Goal: Register for event/course

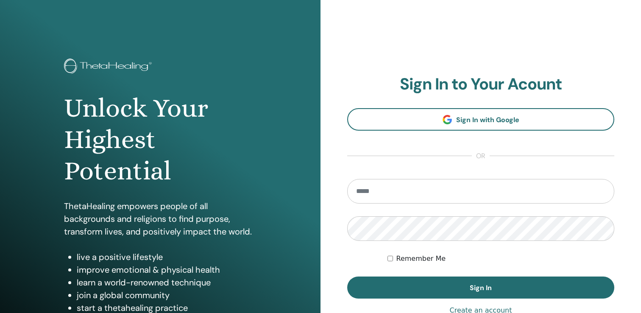
click at [393, 187] on input "email" at bounding box center [480, 191] width 267 height 25
type input "**********"
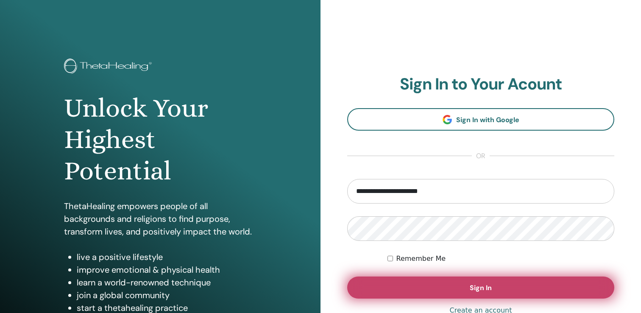
click at [486, 289] on span "Sign In" at bounding box center [481, 287] width 22 height 9
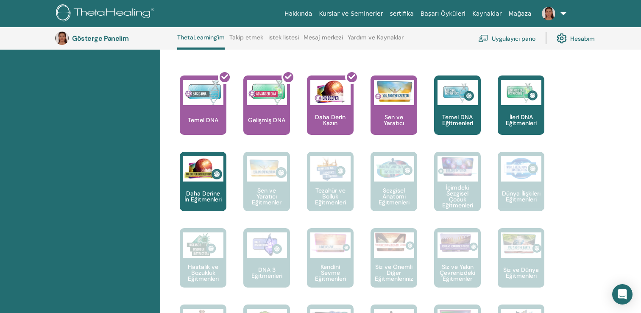
scroll to position [386, 0]
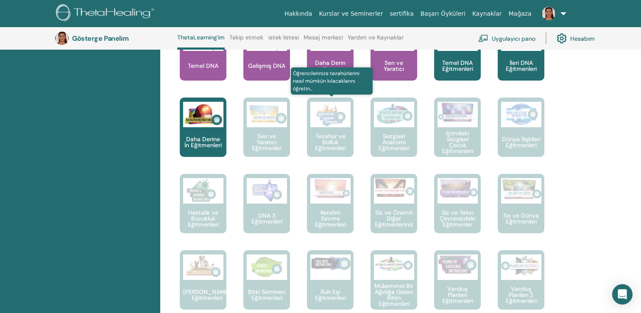
click at [332, 126] on img at bounding box center [330, 114] width 40 height 25
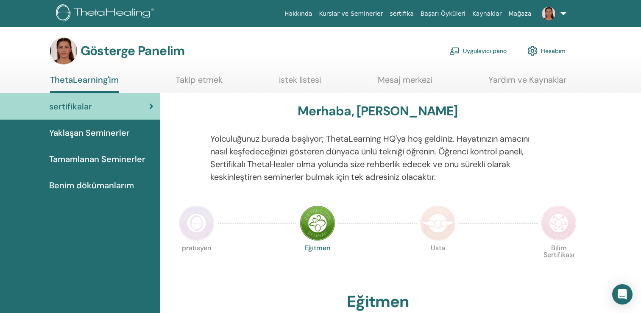
click at [108, 187] on font "Benim dökümanlarım" at bounding box center [91, 185] width 85 height 11
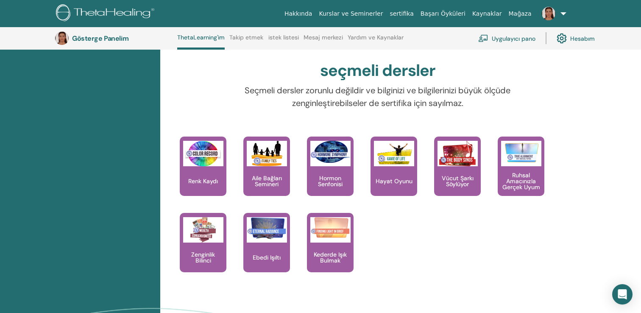
scroll to position [746, 0]
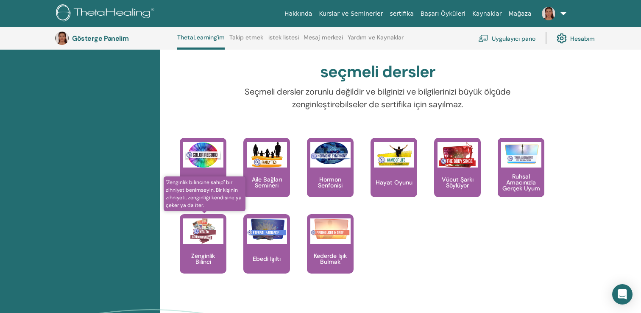
click at [201, 239] on img at bounding box center [203, 230] width 40 height 25
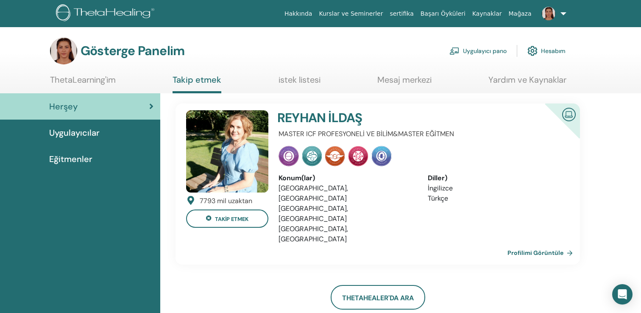
click at [302, 75] on font "istek listesi" at bounding box center [300, 79] width 42 height 11
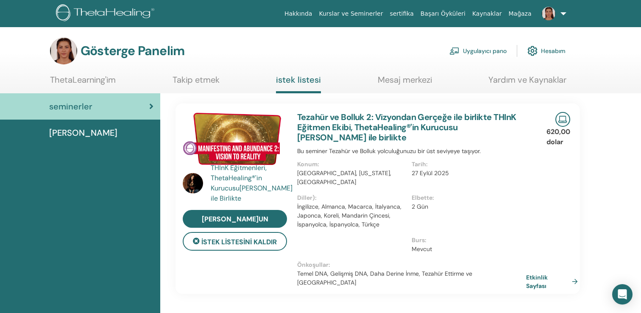
click at [367, 120] on font "Tezahür ve Bolluk 2: Vizyondan Gerçeğe ile birlikte THInK Eğitmen Ekibi, ThetaH…" at bounding box center [406, 127] width 219 height 31
click at [439, 122] on font "Tezahür ve Bolluk 2: Vizyondan Gerçeğe ile birlikte THInK Eğitmen Ekibi, ThetaH…" at bounding box center [406, 127] width 219 height 31
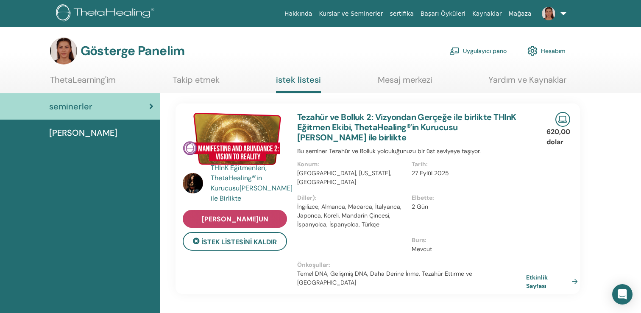
click at [228, 220] on font "[PERSON_NAME]un" at bounding box center [235, 219] width 67 height 9
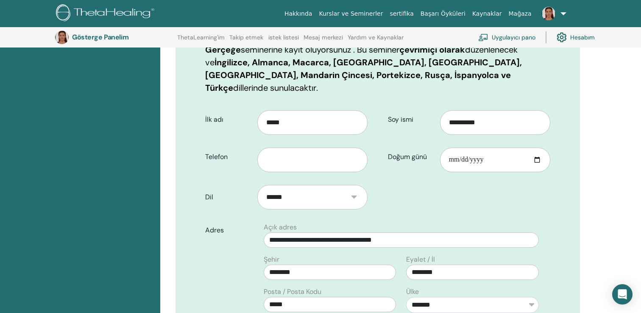
scroll to position [259, 0]
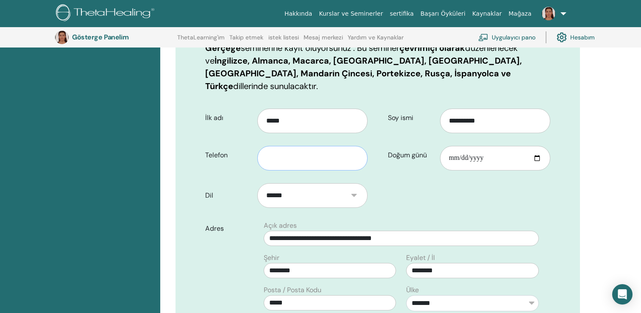
click at [325, 146] on input "text" at bounding box center [312, 158] width 110 height 25
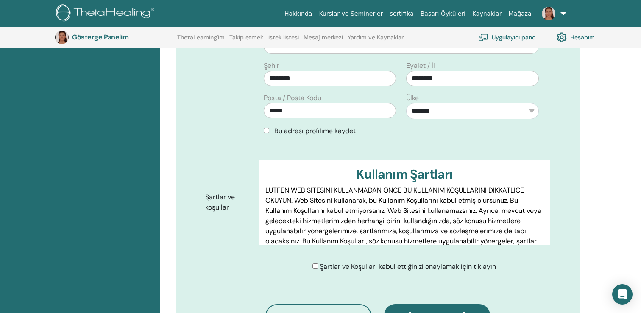
scroll to position [485, 0]
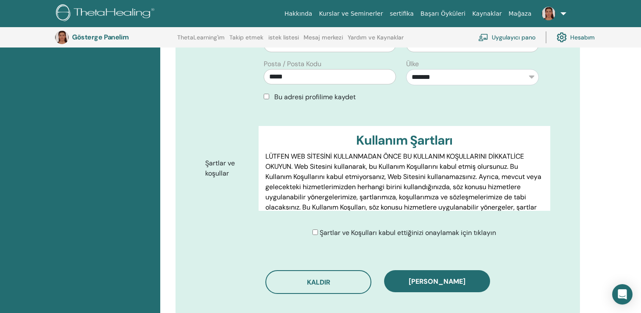
type input "**********"
click at [316, 228] on div "Şartlar ve Koşulları kabul ettiğinizi onaylamak için tıklayın" at bounding box center [405, 233] width 184 height 10
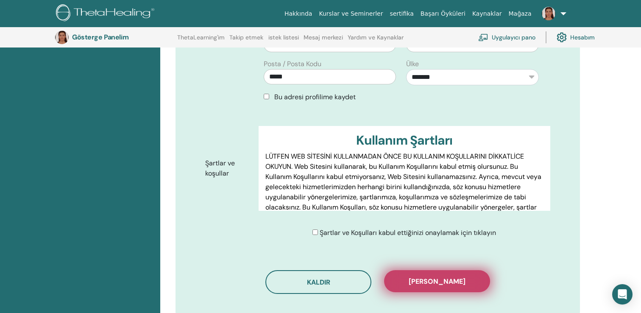
click at [447, 277] on font "[PERSON_NAME]" at bounding box center [437, 281] width 57 height 9
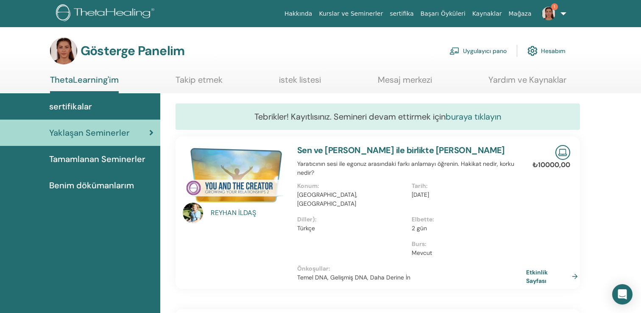
click at [485, 115] on font "buraya tıklayın" at bounding box center [474, 116] width 56 height 11
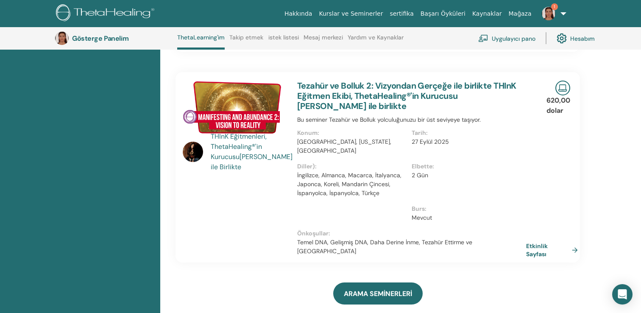
scroll to position [262, 0]
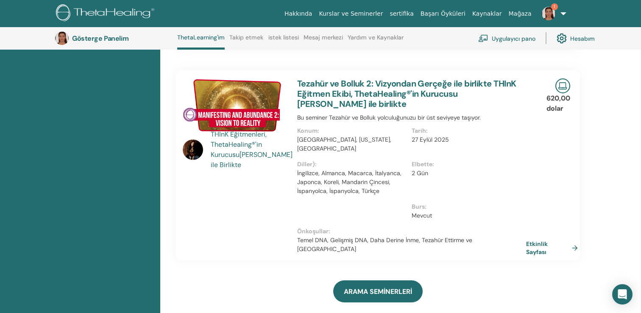
click at [251, 116] on img at bounding box center [235, 104] width 104 height 53
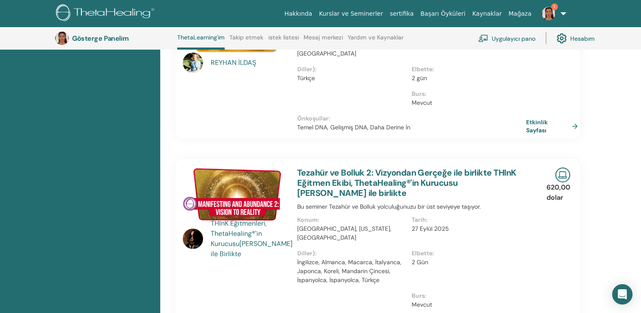
scroll to position [169, 0]
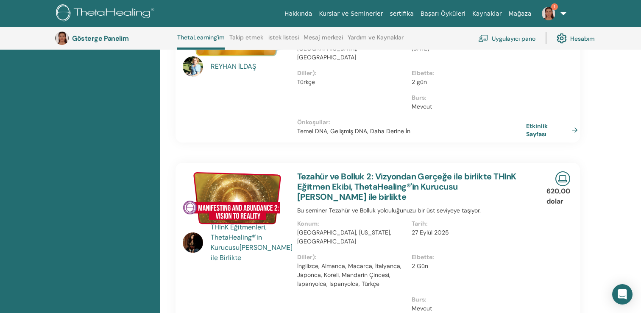
click at [346, 181] on font "Tezahür ve Bolluk 2: Vizyondan Gerçeğe ile birlikte THInK Eğitmen Ekibi, ThetaH…" at bounding box center [406, 186] width 219 height 31
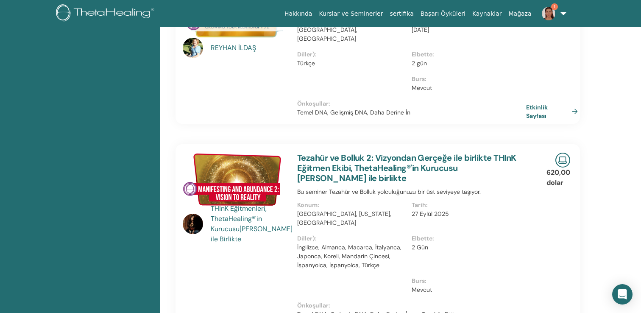
scroll to position [170, 0]
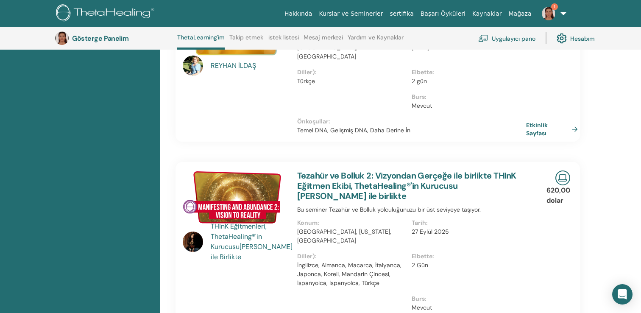
click at [229, 196] on img at bounding box center [235, 196] width 104 height 53
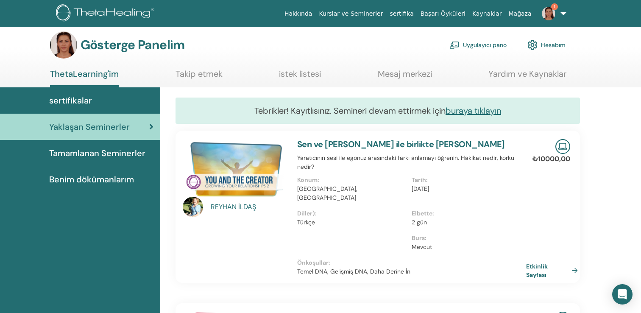
scroll to position [0, 0]
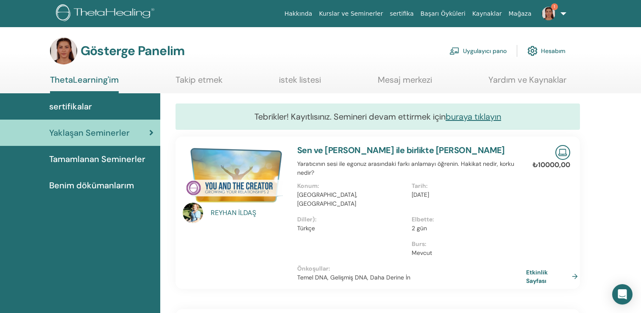
click at [87, 126] on span "Yaklaşan Seminerler" at bounding box center [89, 132] width 81 height 13
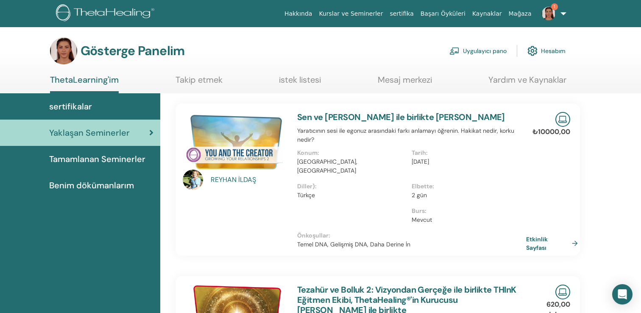
click at [293, 78] on font "istek listesi" at bounding box center [300, 79] width 42 height 11
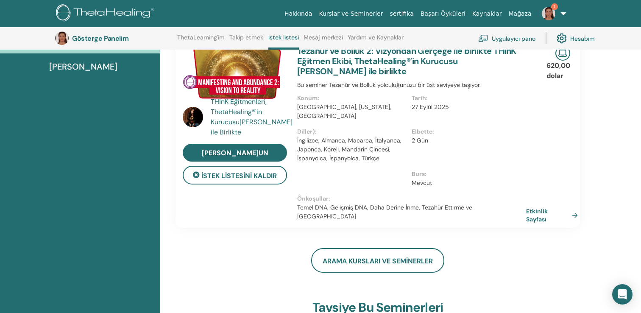
scroll to position [83, 0]
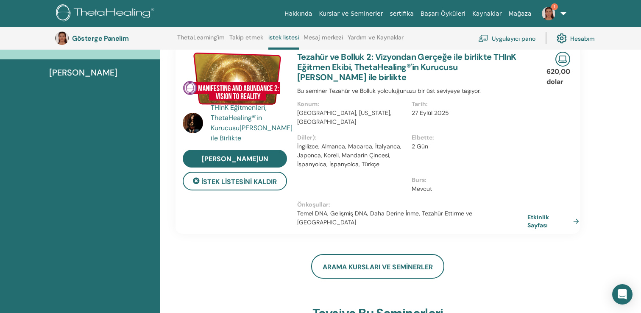
click at [542, 213] on font "Etkinlik Sayfası" at bounding box center [539, 221] width 22 height 16
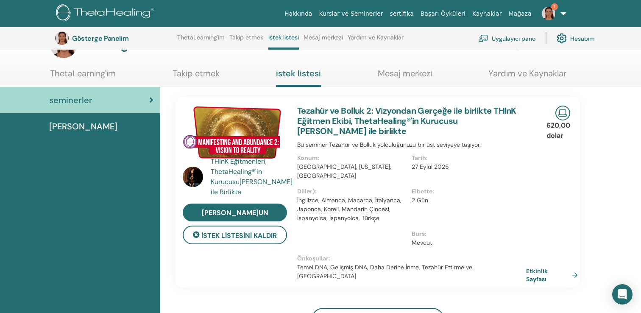
scroll to position [0, 0]
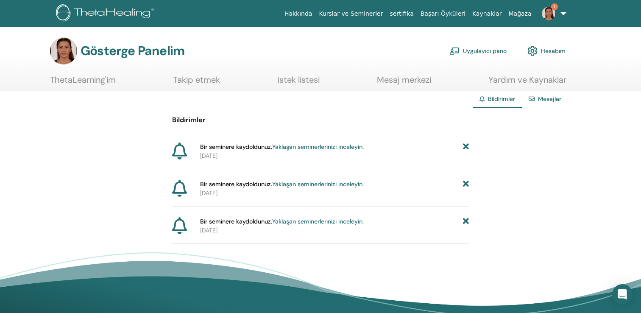
click at [349, 146] on font "Yaklaşan seminerlerinizi inceleyin." at bounding box center [318, 147] width 92 height 8
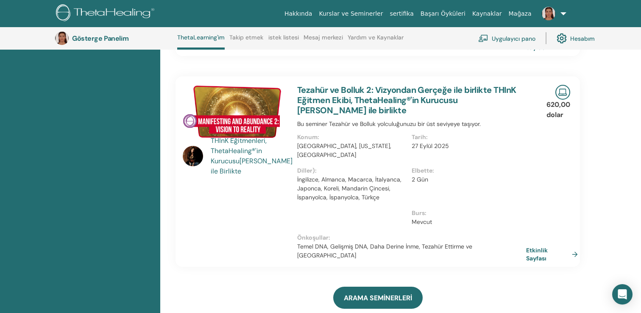
scroll to position [223, 0]
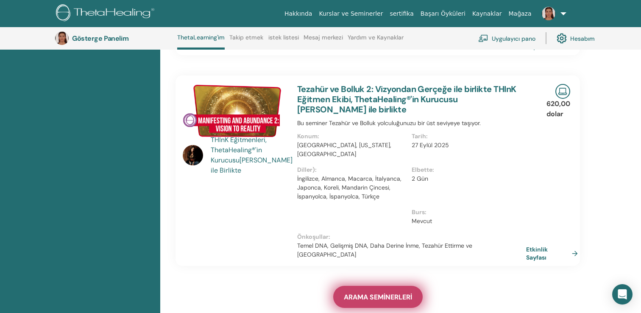
click at [378, 293] on font "ARAMA SEMİNERLERİ" at bounding box center [378, 297] width 68 height 9
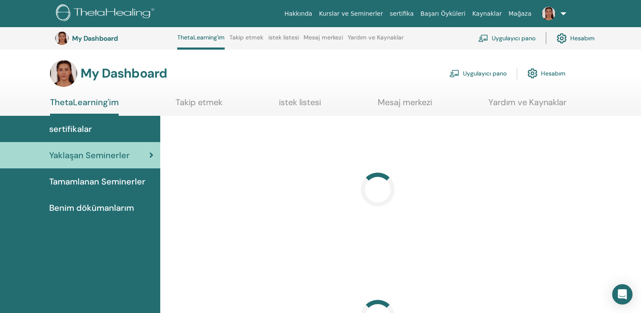
scroll to position [223, 0]
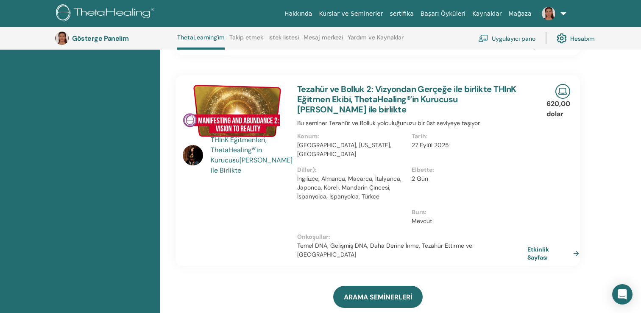
click at [534, 246] on font "Etkinlik Sayfası" at bounding box center [539, 254] width 22 height 16
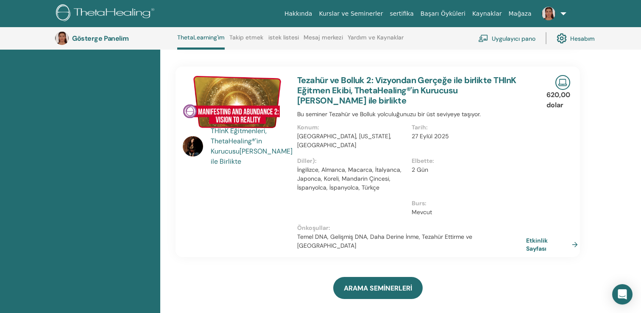
scroll to position [232, 0]
click at [220, 101] on img at bounding box center [235, 101] width 104 height 53
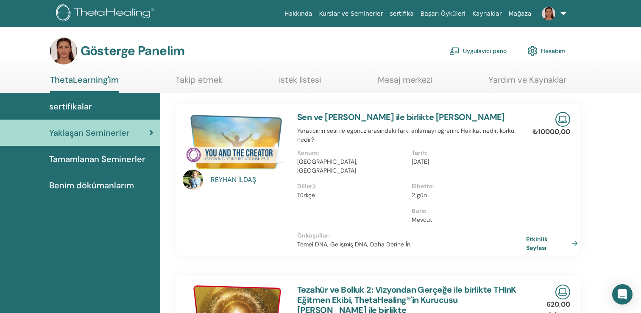
click at [296, 82] on font "istek listesi" at bounding box center [300, 79] width 42 height 11
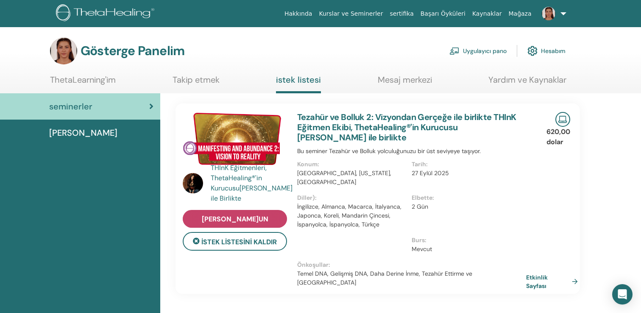
click at [244, 217] on font "[PERSON_NAME]un" at bounding box center [235, 219] width 67 height 9
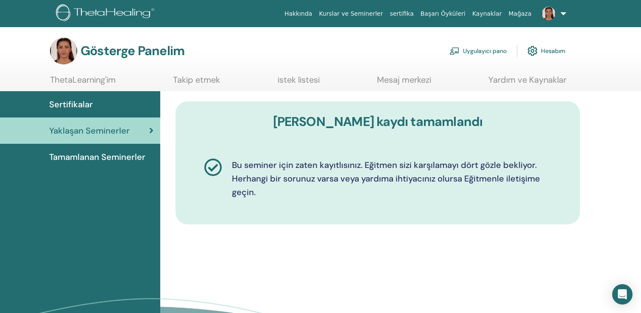
click at [89, 159] on font "Tamamlanan Seminerler" at bounding box center [97, 156] width 96 height 11
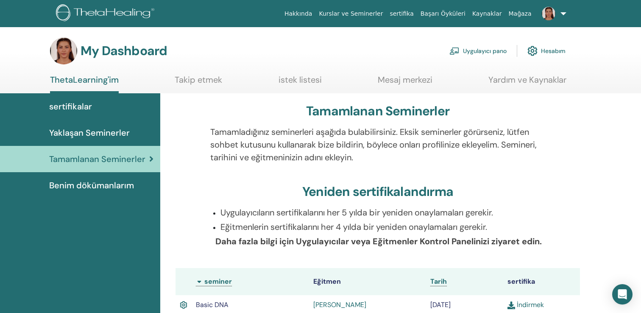
click at [80, 109] on span "sertifikalar" at bounding box center [70, 106] width 43 height 13
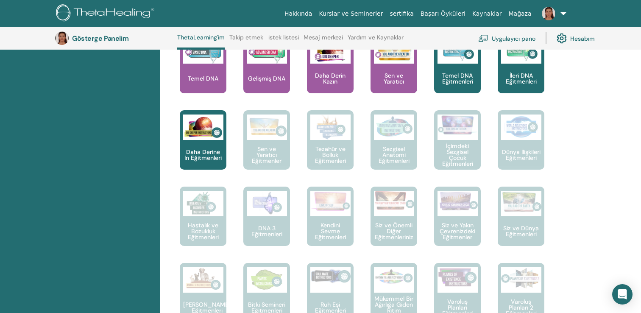
scroll to position [374, 0]
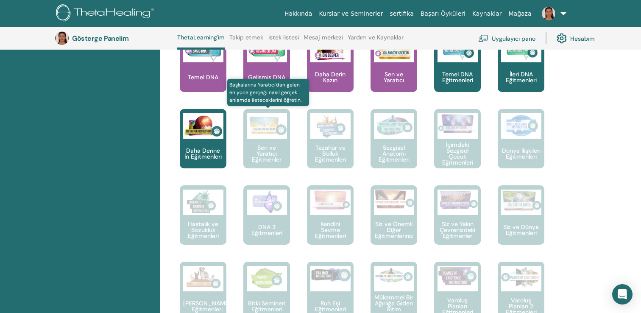
click at [260, 124] on img at bounding box center [267, 125] width 40 height 25
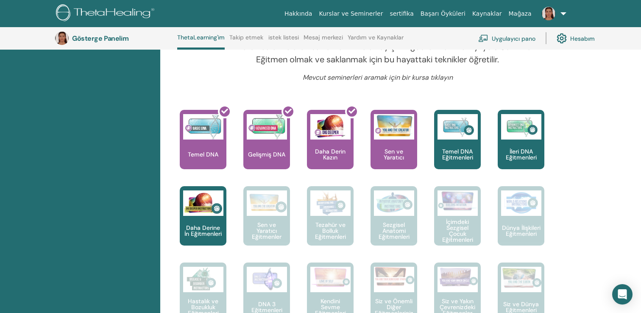
scroll to position [295, 0]
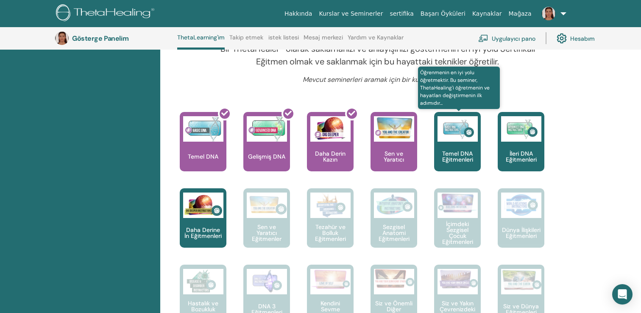
click at [461, 134] on img at bounding box center [458, 128] width 40 height 25
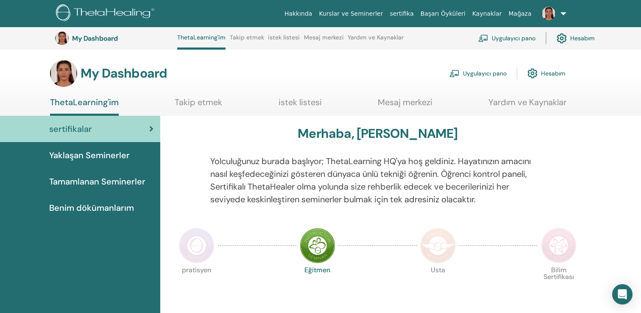
scroll to position [295, 0]
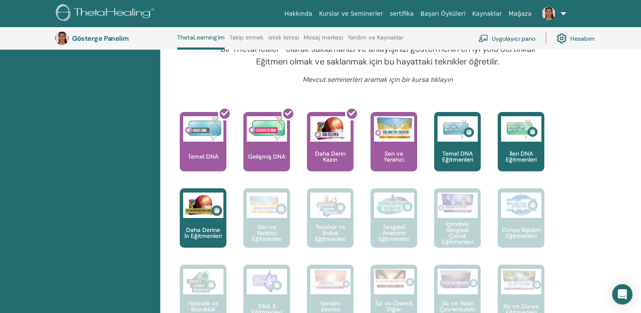
click at [565, 132] on div "ThetaHealing yolculuğunuz burada başlıyor. Sertifikalı Uygulayıcı olmak için ka…" at bounding box center [371, 303] width 417 height 382
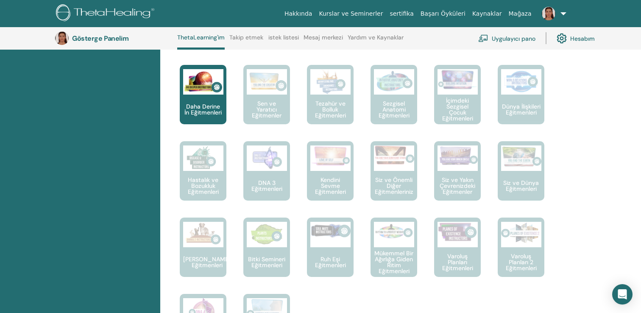
scroll to position [0, 0]
